Goal: Transaction & Acquisition: Purchase product/service

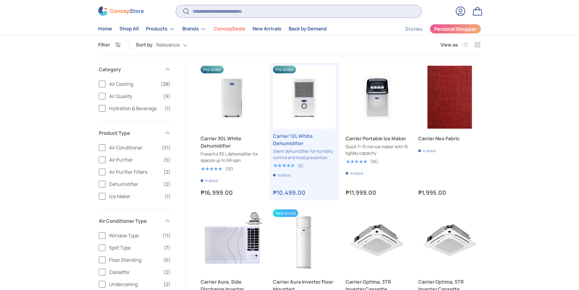
click at [262, 11] on input "Search" at bounding box center [298, 11] width 245 height 12
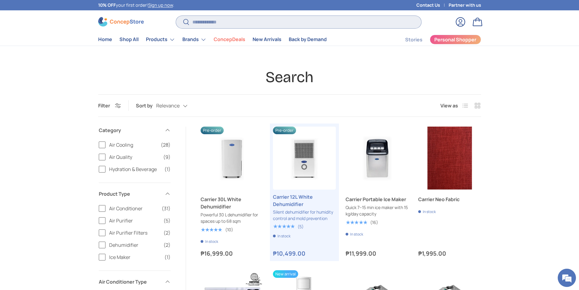
click at [262, 23] on input "Search" at bounding box center [298, 22] width 245 height 12
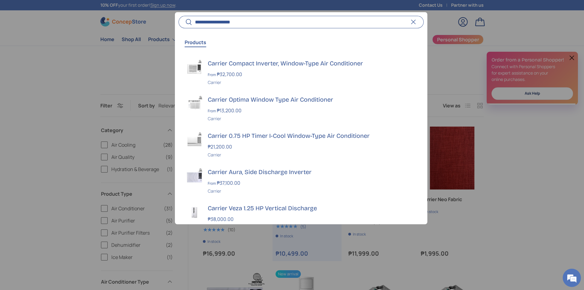
type input "**********"
click at [179, 15] on button "Search" at bounding box center [186, 22] width 14 height 14
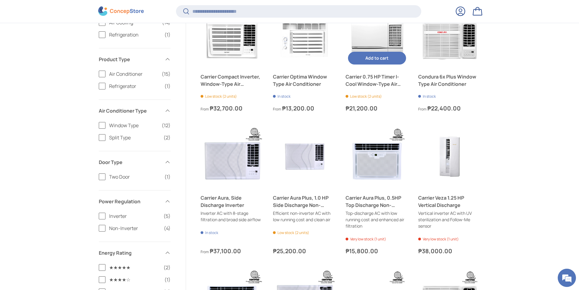
scroll to position [109, 0]
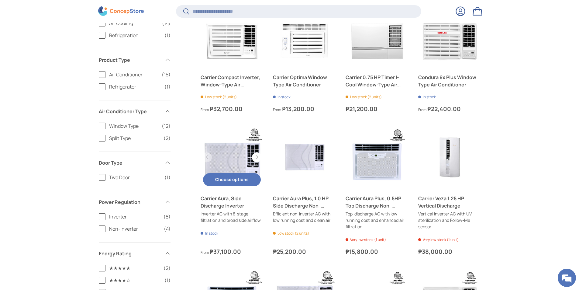
click at [225, 153] on link "Carrier Aura, Side Discharge Inverter" at bounding box center [232, 157] width 63 height 63
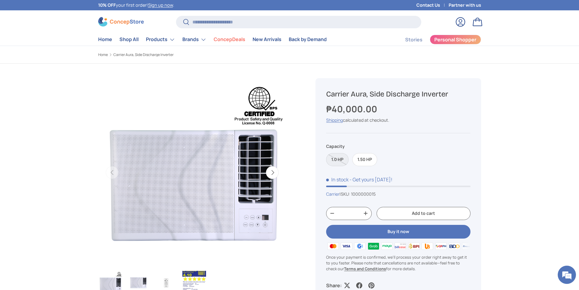
scroll to position [30, 0]
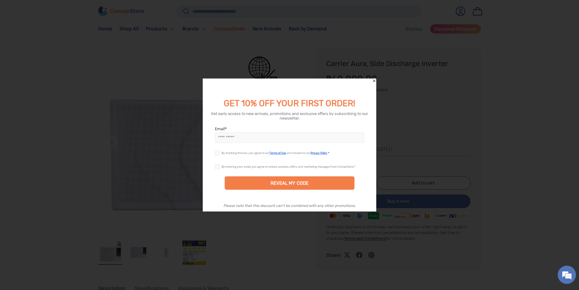
click at [374, 82] on icon "Close" at bounding box center [374, 80] width 4 height 4
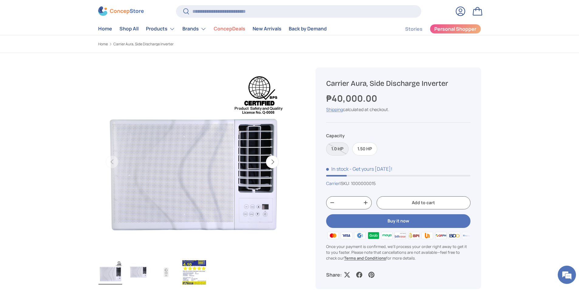
scroll to position [0, 0]
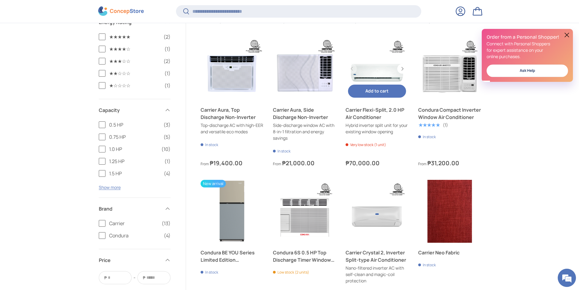
scroll to position [401, 0]
